Goal: Task Accomplishment & Management: Use online tool/utility

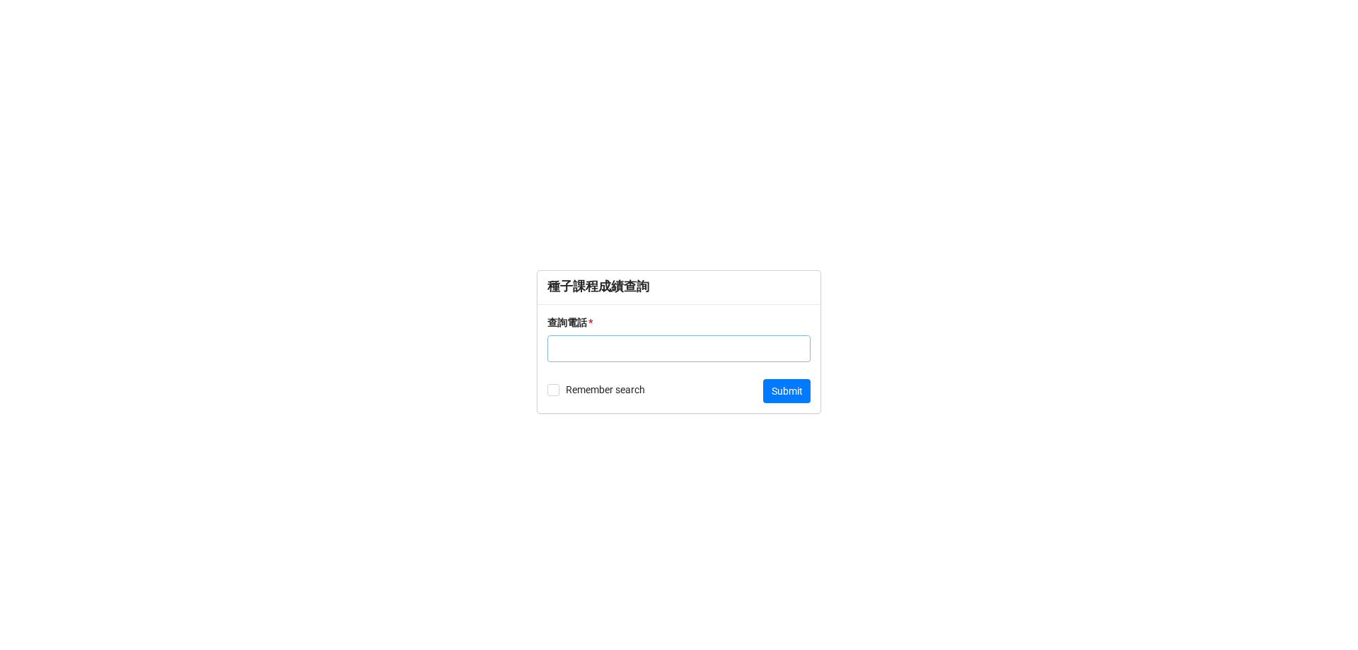
drag, startPoint x: 648, startPoint y: 228, endPoint x: 284, endPoint y: 39, distance: 410.5
click at [648, 228] on form "種子課程成績查詢 查詢電話 * Remember search Submit" at bounding box center [679, 341] width 1358 height 593
drag, startPoint x: 605, startPoint y: 286, endPoint x: 546, endPoint y: 286, distance: 58.7
click at [546, 286] on div "種子課程成績查詢" at bounding box center [678, 287] width 283 height 33
copy div "種子課程成績查詢"
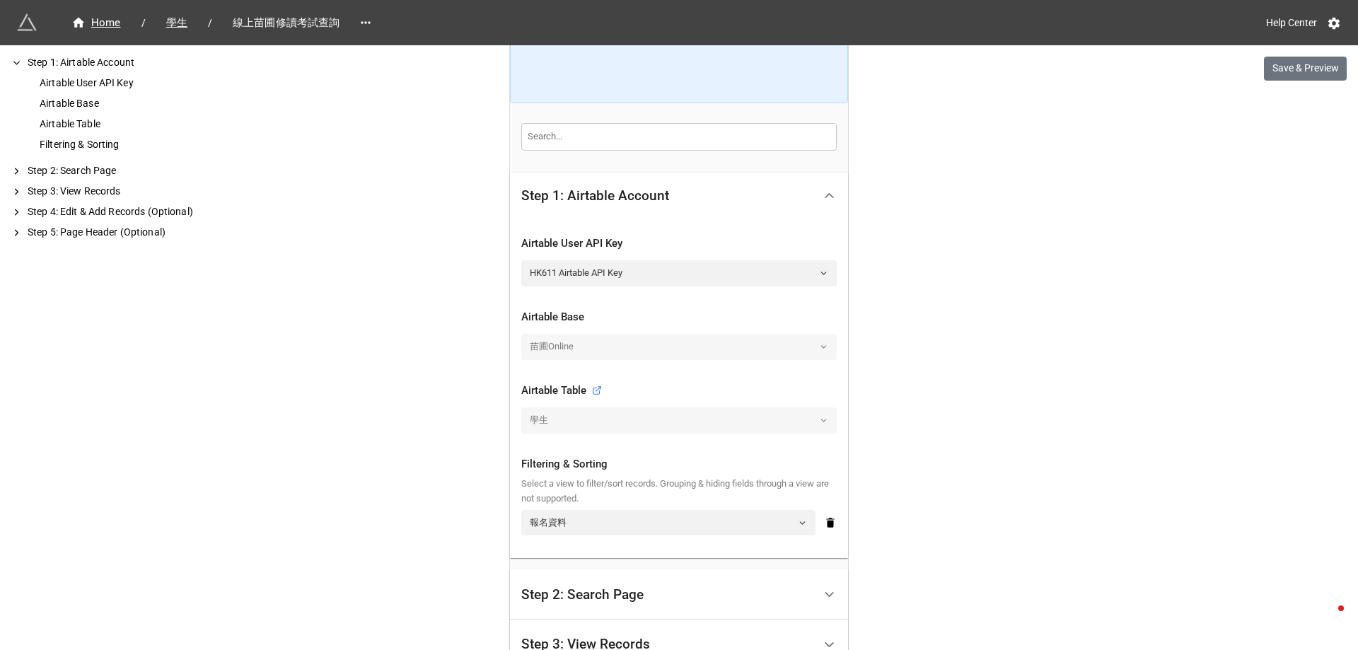
scroll to position [479, 0]
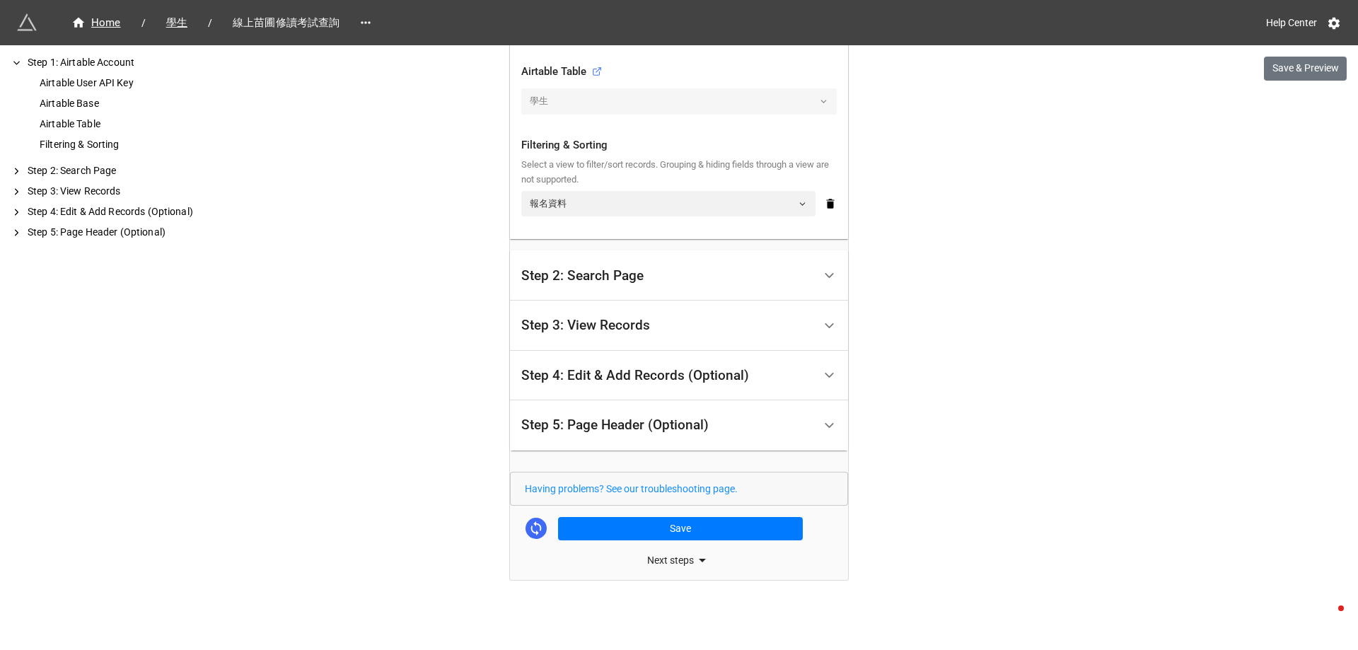
click at [644, 263] on div "Step 2: Search Page" at bounding box center [667, 275] width 292 height 33
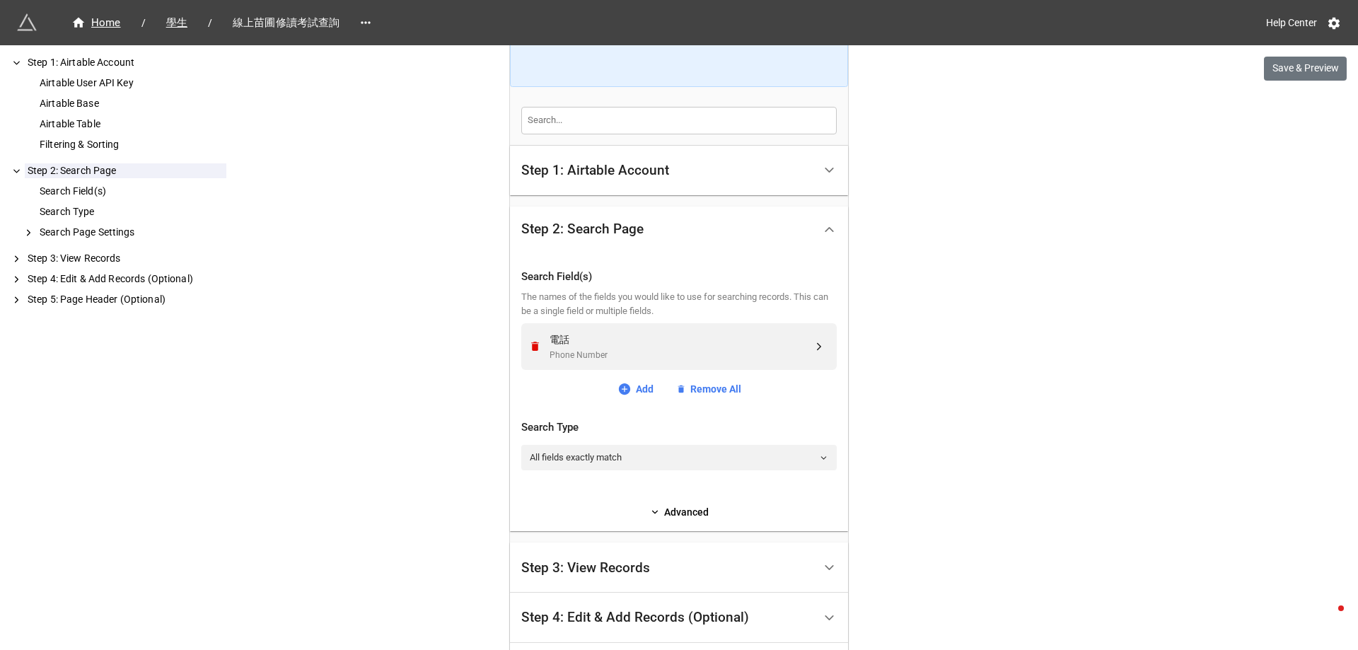
scroll to position [351, 0]
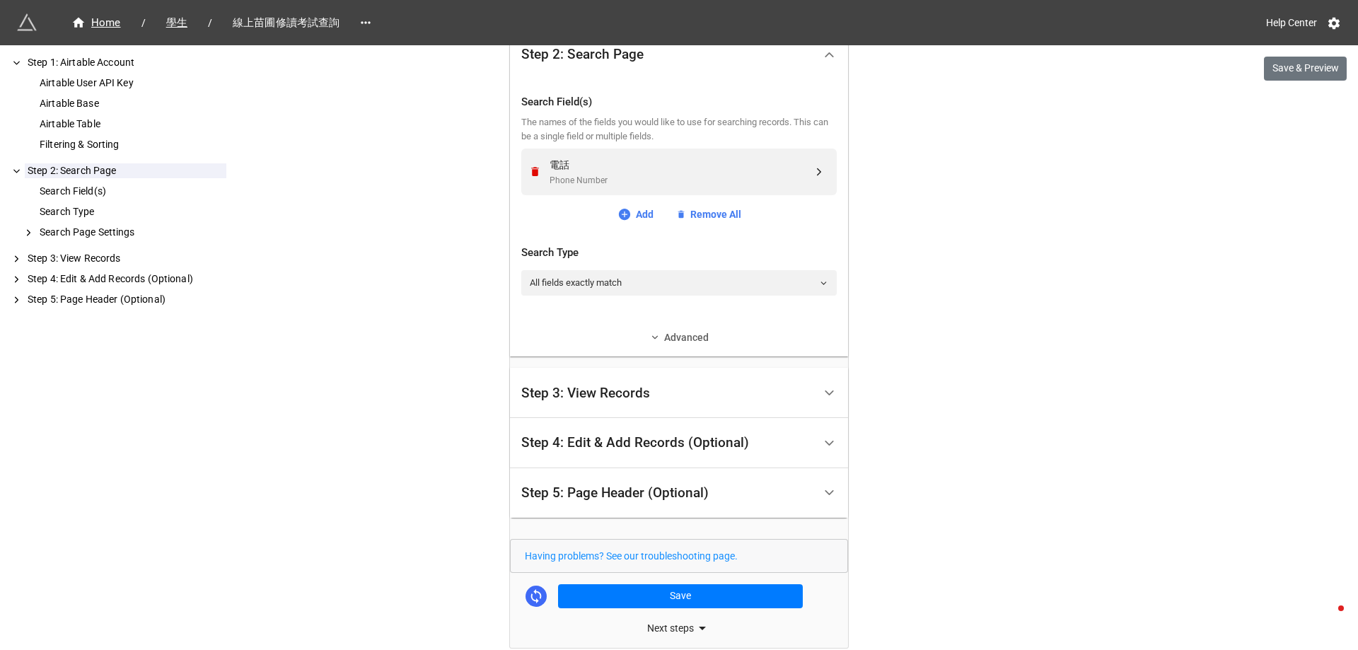
click at [659, 337] on link "Advanced" at bounding box center [678, 338] width 315 height 16
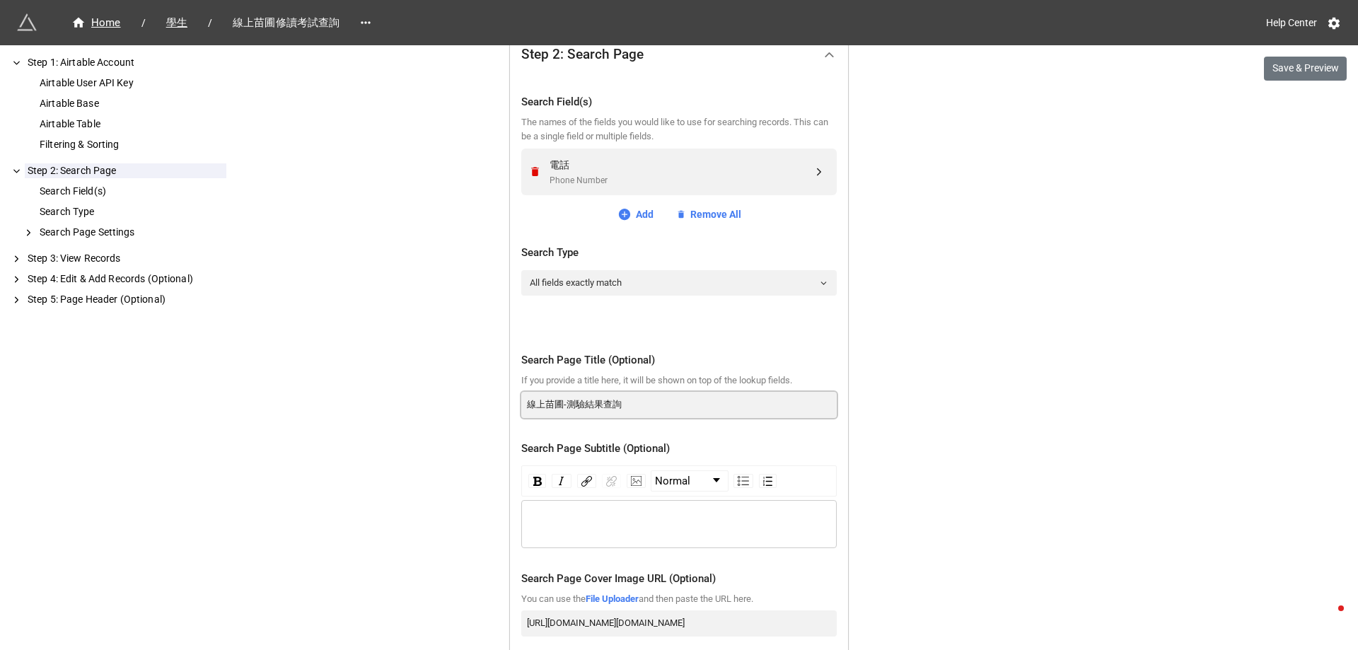
drag, startPoint x: 536, startPoint y: 402, endPoint x: 513, endPoint y: 404, distance: 23.4
click at [513, 404] on div "Search Field(s) The names of the fields you would like to use for searching rec…" at bounding box center [679, 465] width 338 height 777
click at [547, 404] on input "苗圃-測驗結果查詢" at bounding box center [678, 404] width 315 height 25
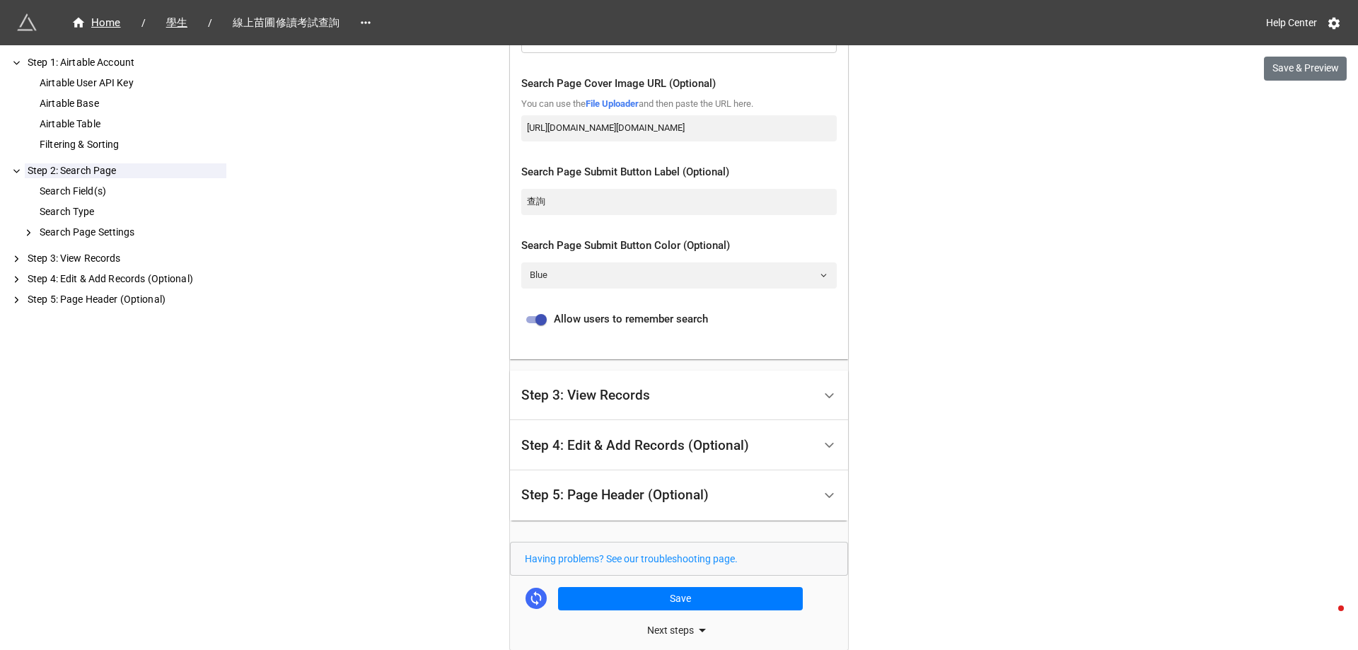
type input "苗圃課程測驗結果查詢"
click at [656, 391] on div "Step 3: View Records" at bounding box center [667, 395] width 292 height 33
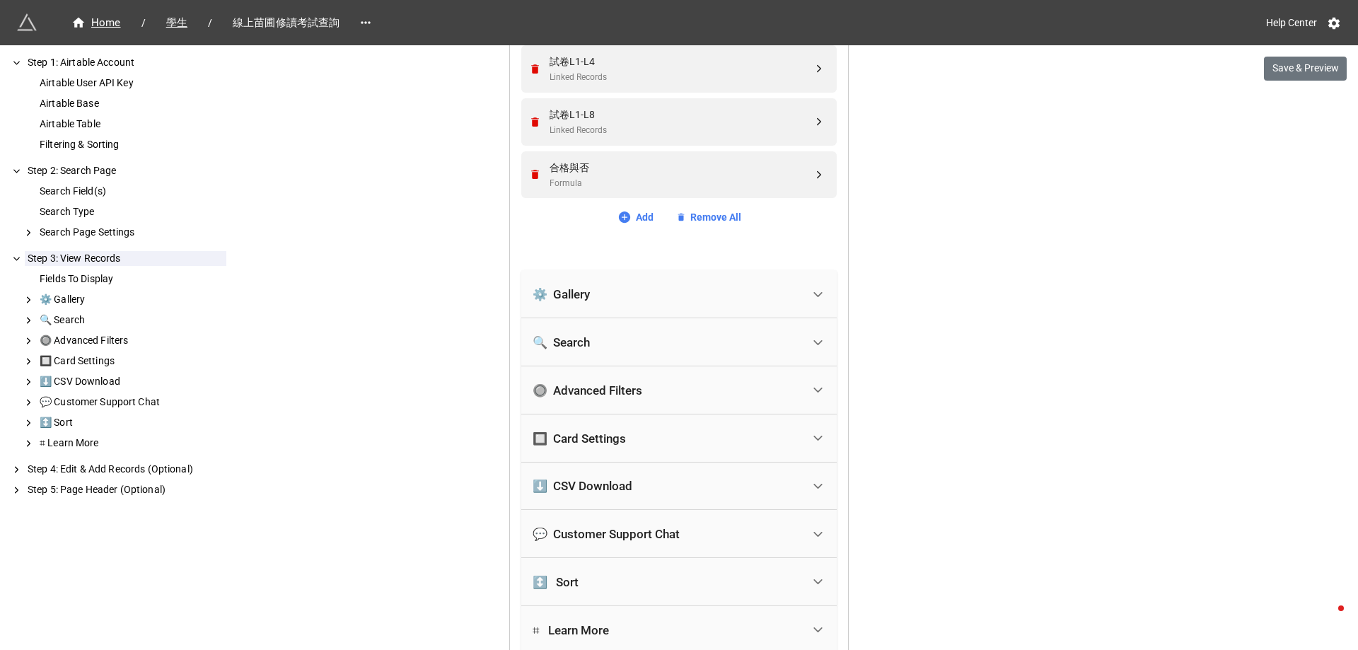
scroll to position [846, 0]
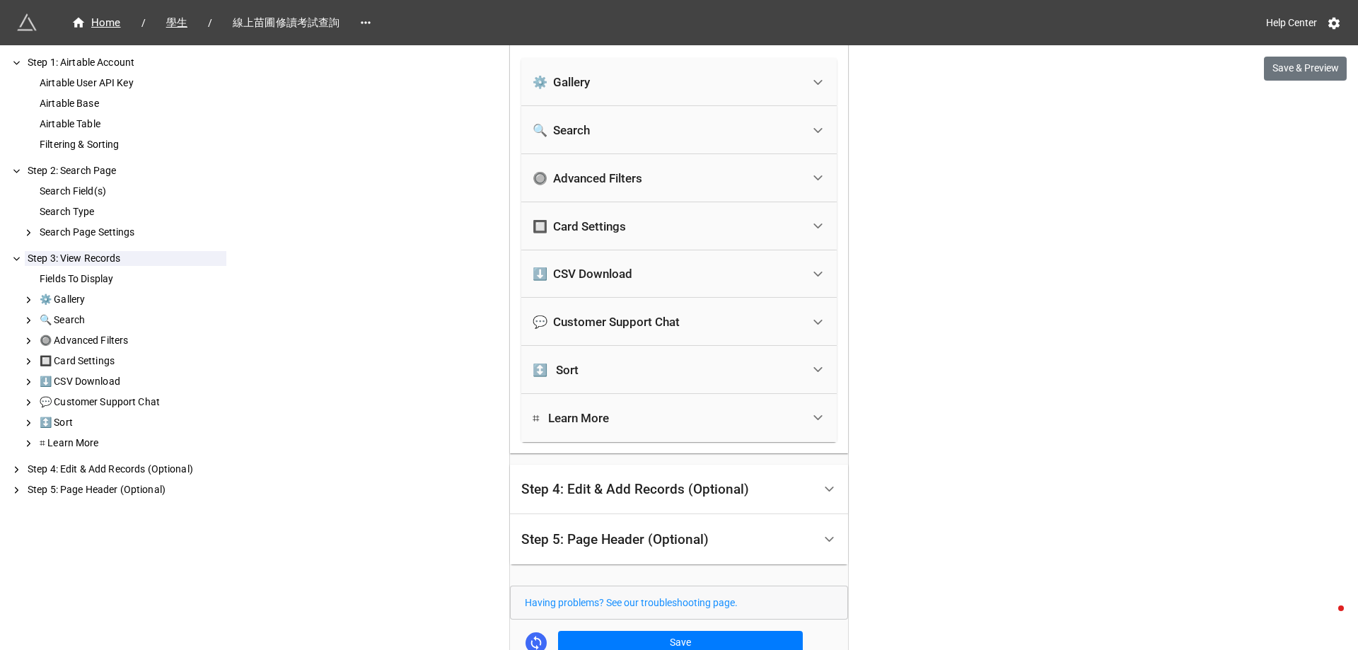
click at [656, 500] on div "Step 4: Edit & Add Records (Optional)" at bounding box center [667, 489] width 292 height 33
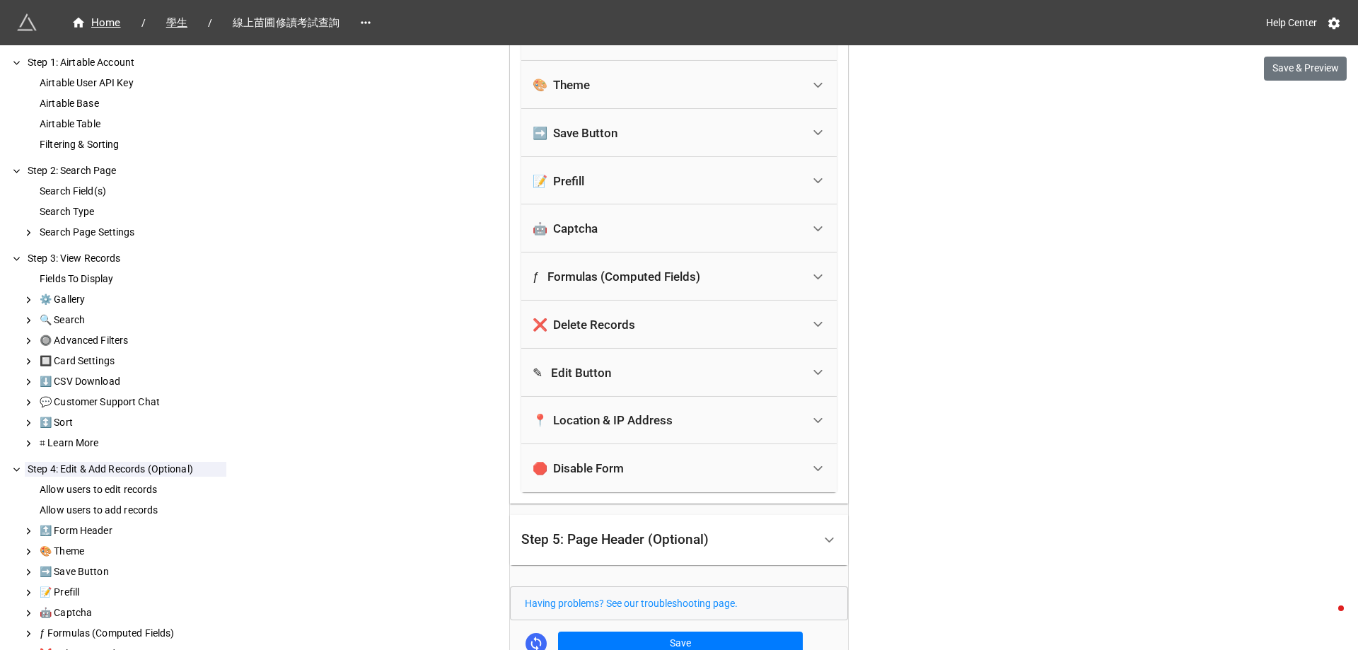
scroll to position [765, 0]
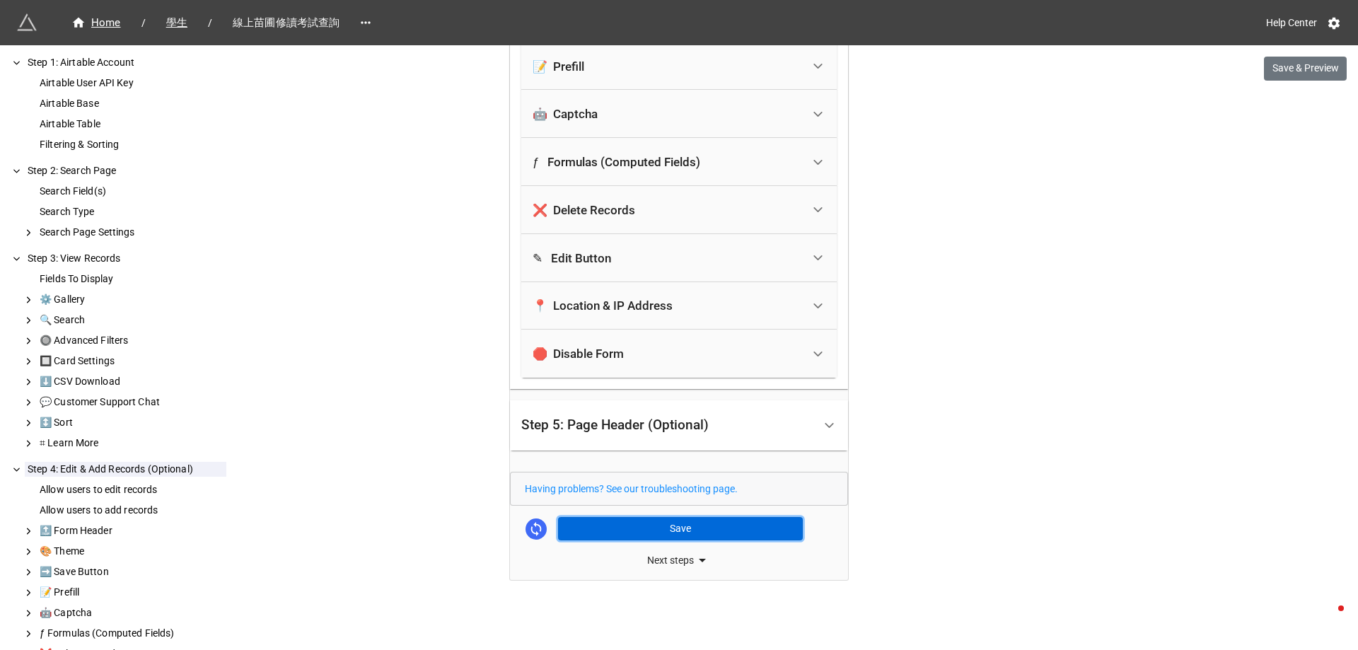
click at [758, 530] on button "Save" at bounding box center [680, 529] width 245 height 24
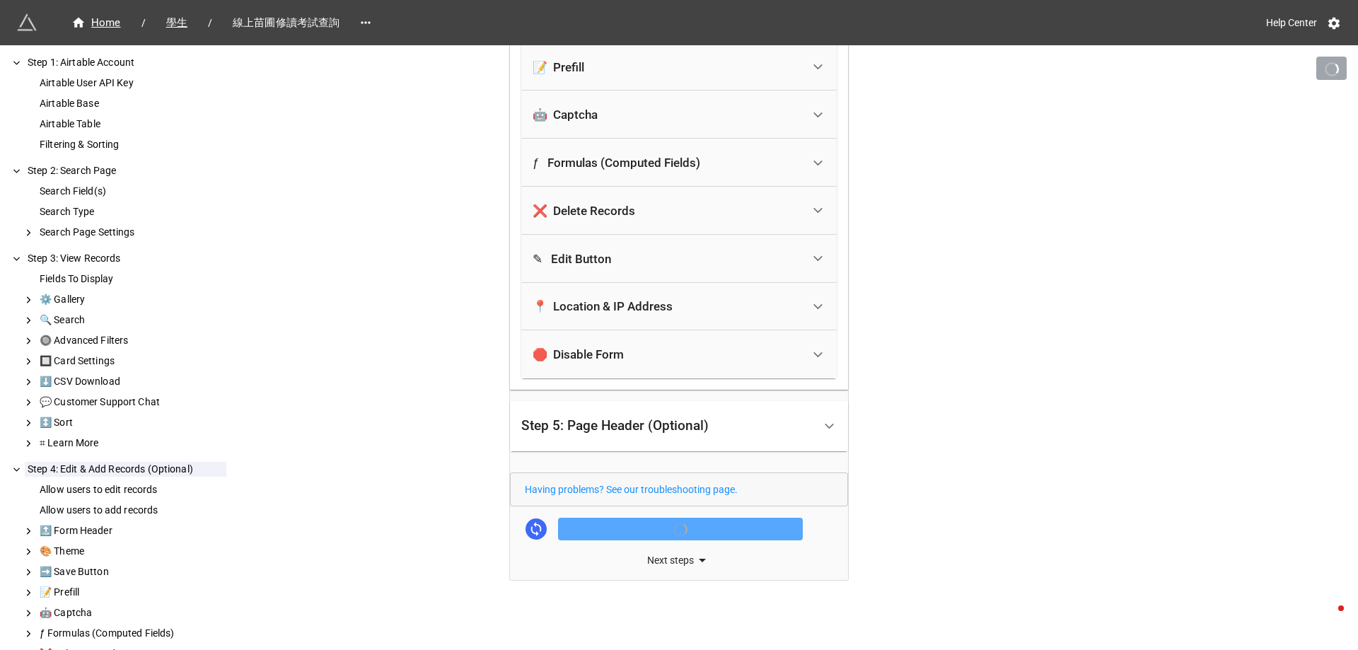
scroll to position [764, 0]
